Goal: Transaction & Acquisition: Book appointment/travel/reservation

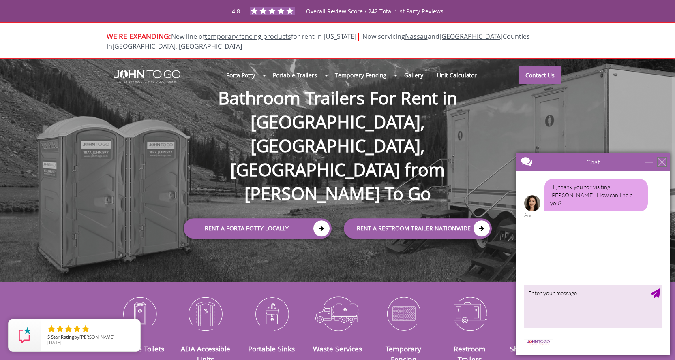
click at [663, 162] on div "close" at bounding box center [662, 162] width 8 height 8
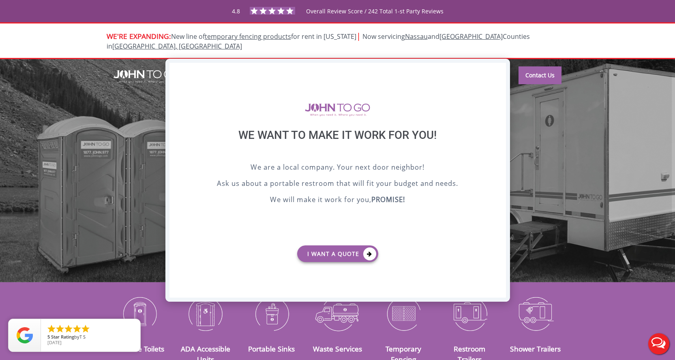
click at [499, 68] on div "X" at bounding box center [499, 70] width 13 height 14
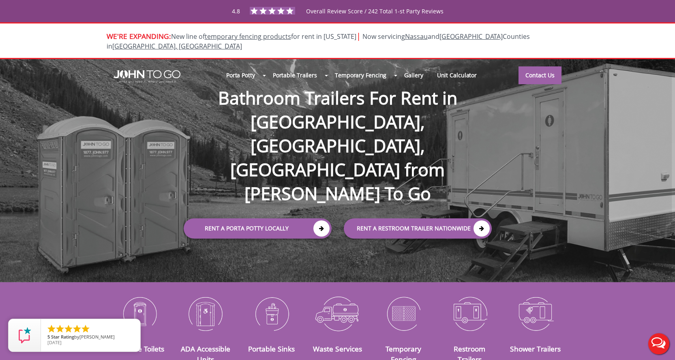
click at [493, 15] on div "4.8 Overall Review Score / 242 Total 1-st Party Reviews" at bounding box center [337, 11] width 522 height 14
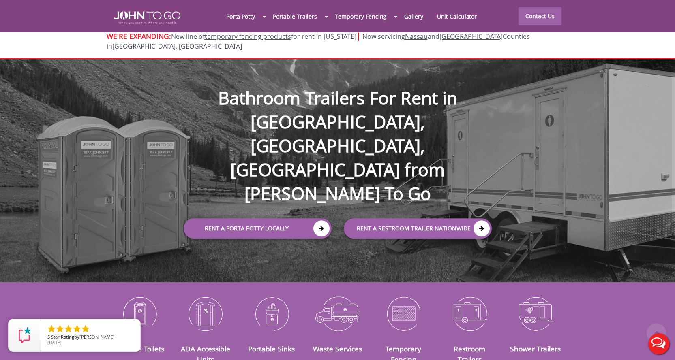
scroll to position [787, 0]
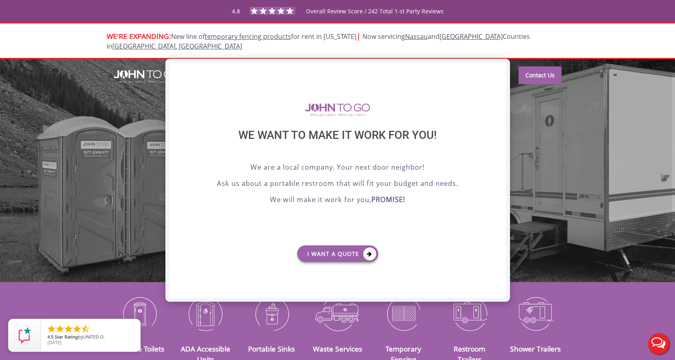
click at [500, 69] on div "X" at bounding box center [499, 70] width 13 height 14
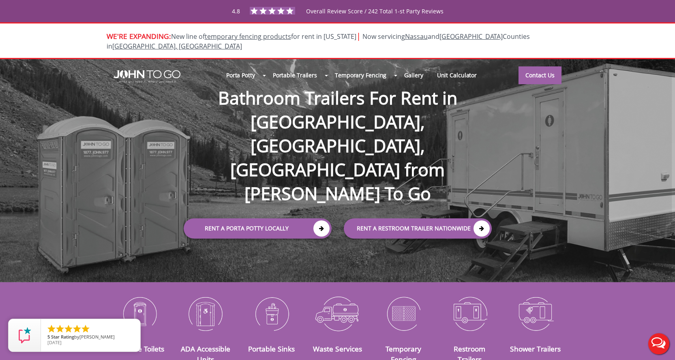
click at [575, 7] on div "4.8 Overall Review Score / 242 Total 1-st Party Reviews" at bounding box center [337, 11] width 522 height 14
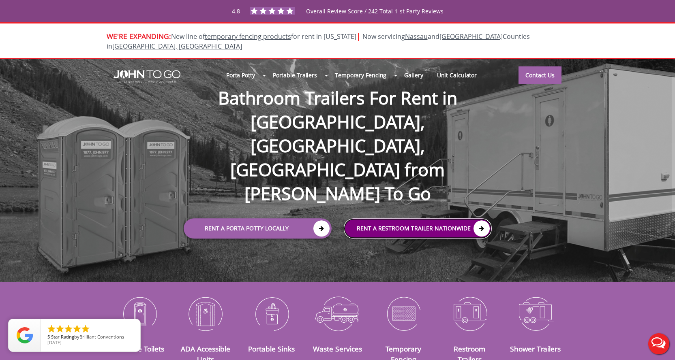
click at [394, 218] on link "rent a RESTROOM TRAILER Nationwide" at bounding box center [418, 228] width 148 height 20
